Goal: Complete application form

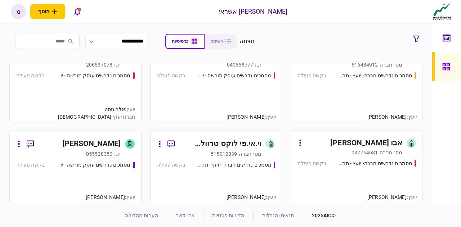
scroll to position [144, 0]
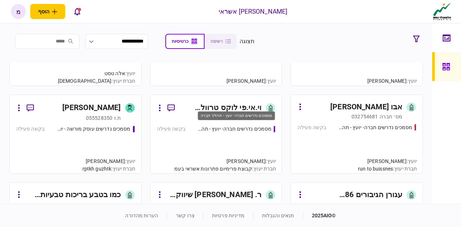
click at [240, 125] on div "מסמכים נדרשים חברה- יועץ - תהליך חברה" at bounding box center [236, 118] width 79 height 15
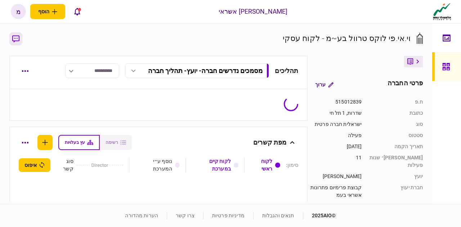
click at [19, 35] on icon "button" at bounding box center [15, 39] width 7 height 8
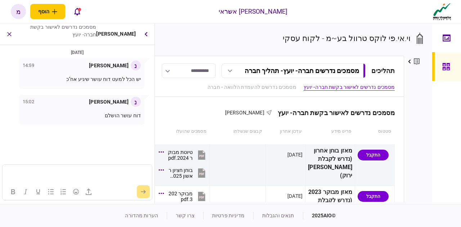
click at [119, 19] on div "[PERSON_NAME] אשראי הוסף לקוח עסקי לקוח פרטי מ מ [PERSON_NAME] [EMAIL_ADDRESS][…" at bounding box center [230, 11] width 461 height 23
click at [218, 36] on section "וי.אי.פי לוקס טרוול בע~מ - לקוח עסקי" at bounding box center [254, 43] width 339 height 23
click at [56, 10] on icon "פתח תפריט להוספת לקוח" at bounding box center [54, 11] width 5 height 5
click at [136, 19] on div "[PERSON_NAME] אשראי הוסף לקוח עסקי לקוח פרטי מ מ [PERSON_NAME] [EMAIL_ADDRESS][…" at bounding box center [230, 11] width 461 height 23
click at [10, 34] on icon "button" at bounding box center [9, 34] width 8 height 8
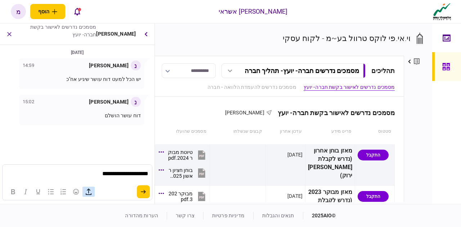
click at [92, 192] on icon "button" at bounding box center [88, 192] width 9 height 9
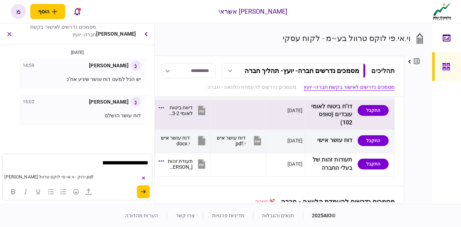
scroll to position [504, 0]
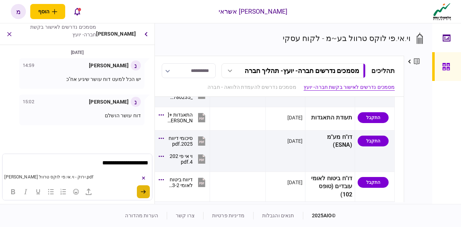
click at [145, 191] on icon "submit" at bounding box center [143, 192] width 5 height 4
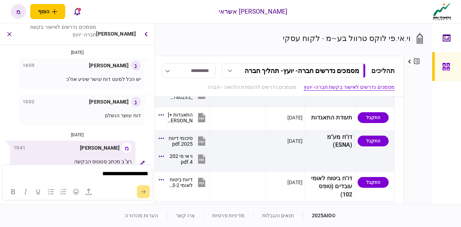
scroll to position [27, 0]
